Goal: Task Accomplishment & Management: Manage account settings

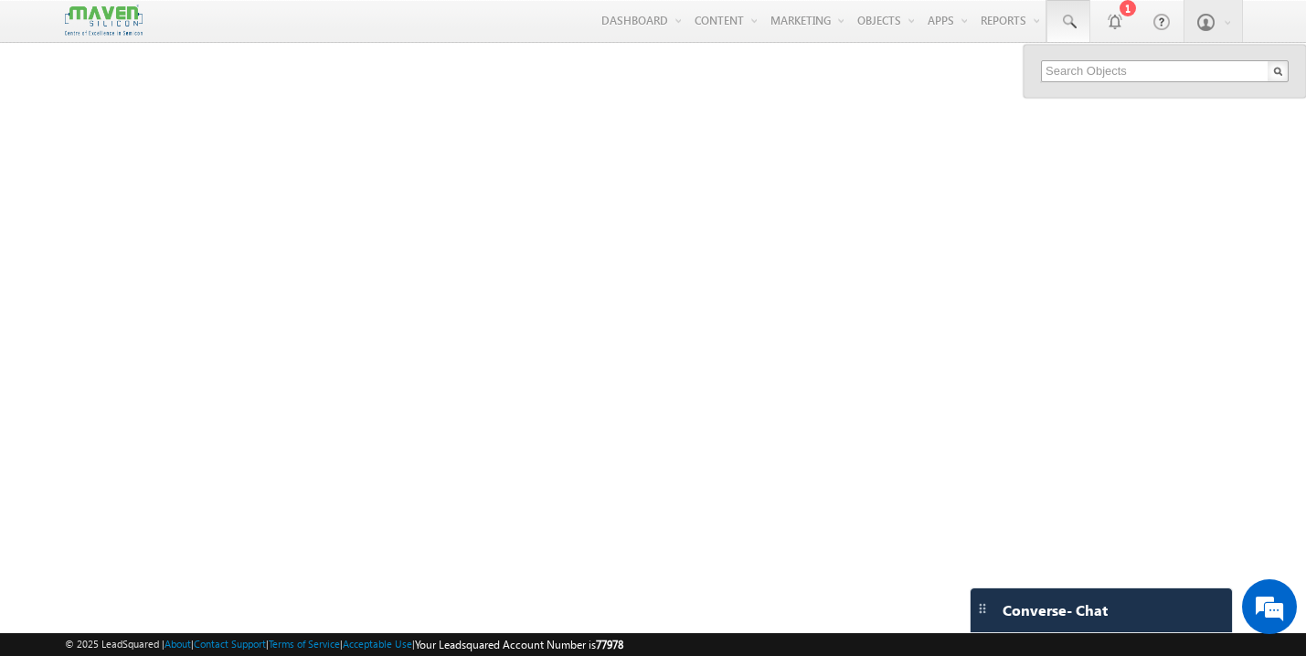
click at [1119, 72] on input "text" at bounding box center [1165, 71] width 248 height 22
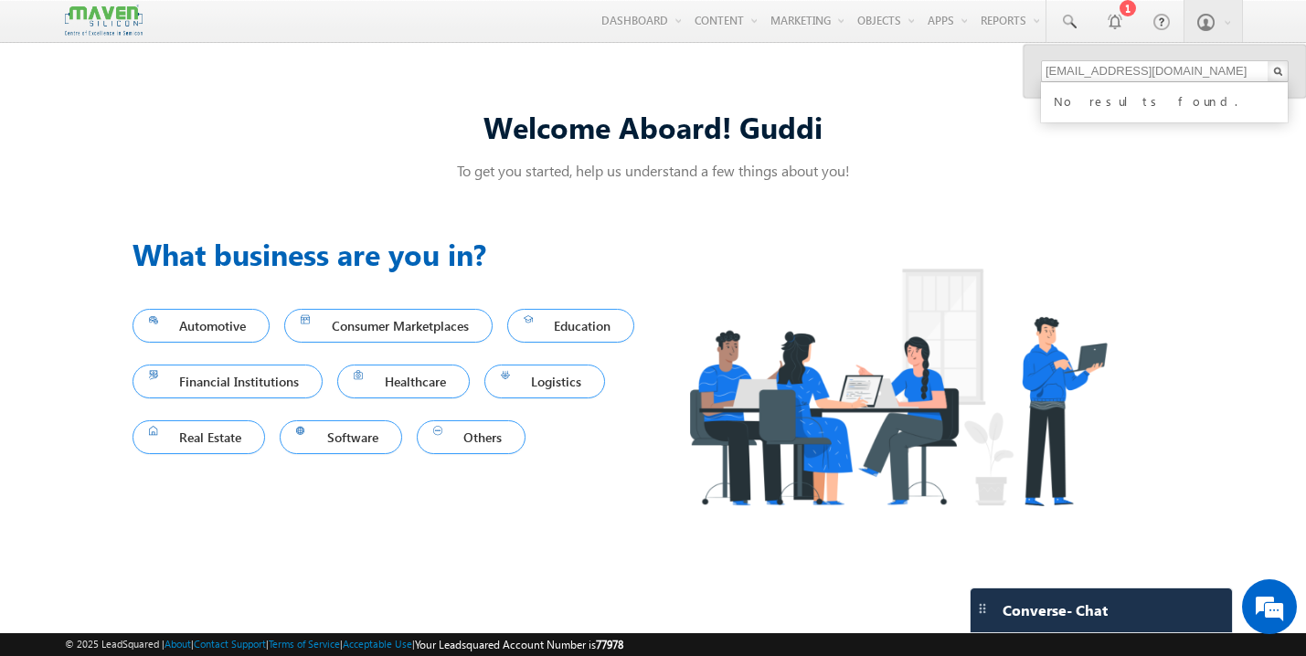
type input "[EMAIL_ADDRESS][DOMAIN_NAME]"
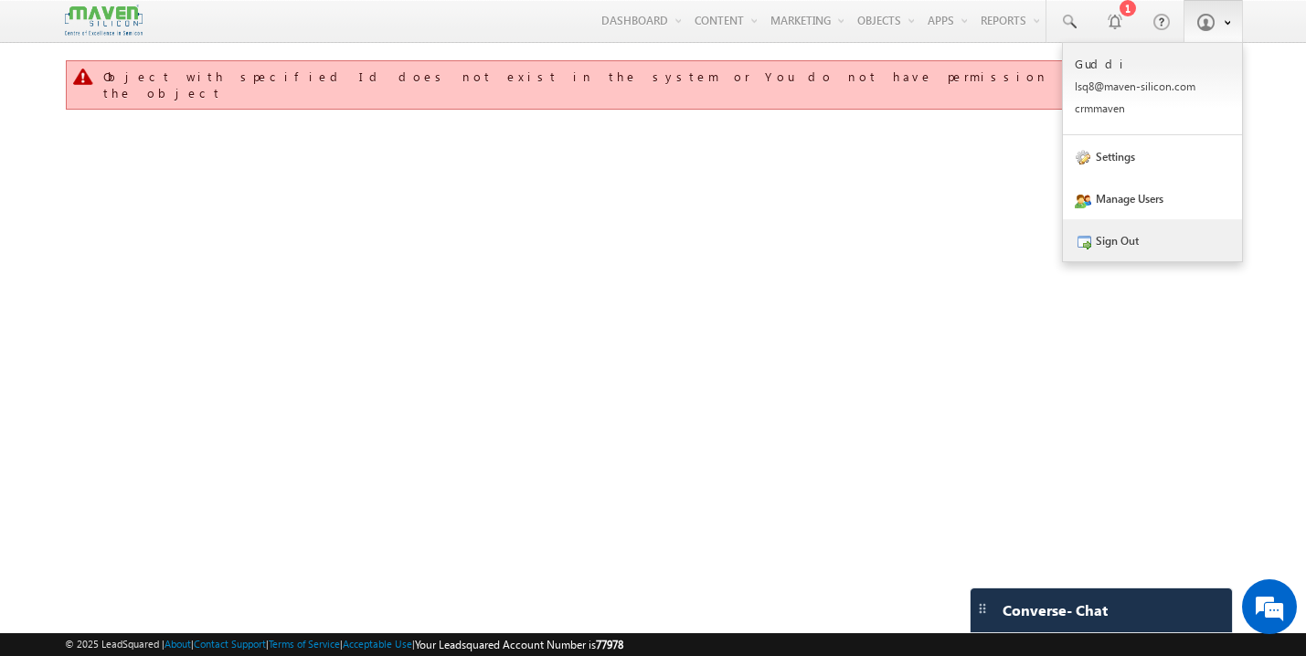
click at [1143, 243] on link "Sign Out" at bounding box center [1152, 240] width 179 height 42
